Goal: Task Accomplishment & Management: Use online tool/utility

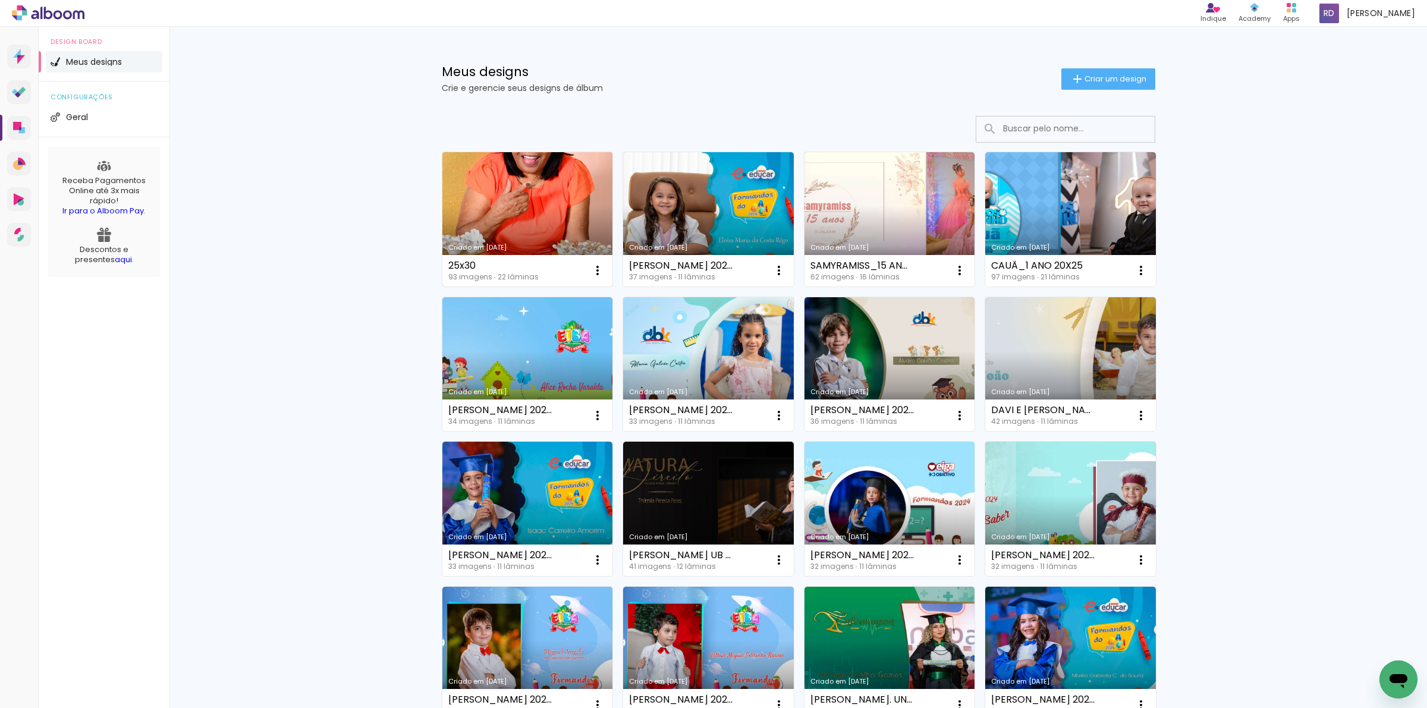
click at [530, 186] on link "Criado em [DATE]" at bounding box center [527, 219] width 171 height 134
